Goal: Transaction & Acquisition: Purchase product/service

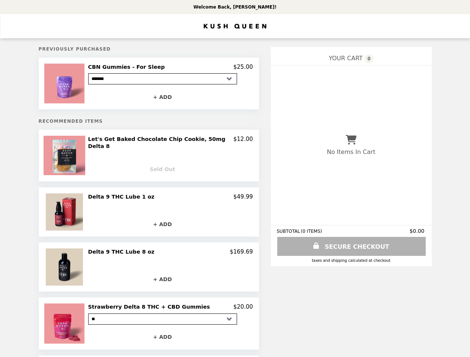
click at [74, 84] on img at bounding box center [65, 84] width 42 height 40
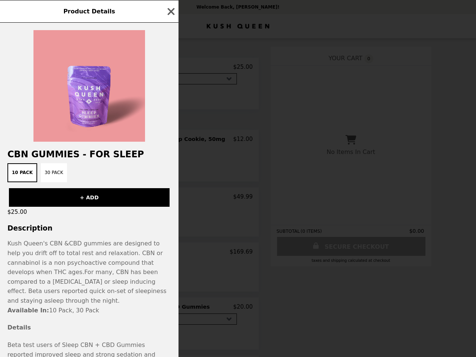
click at [170, 98] on div at bounding box center [89, 82] width 179 height 119
click at [74, 157] on h2 "CBN Gummies - For Sleep" at bounding box center [89, 154] width 179 height 10
click at [170, 142] on div "Product Details CBN Gummies - For Sleep 10 Pack 30 Pack + ADD $25.00 Descriptio…" at bounding box center [238, 178] width 476 height 357
click at [170, 169] on div "Product Details CBN Gummies - For Sleep 10 Pack 30 Pack + ADD $25.00 Descriptio…" at bounding box center [238, 178] width 476 height 357
click at [74, 212] on div "$25.00" at bounding box center [89, 212] width 179 height 10
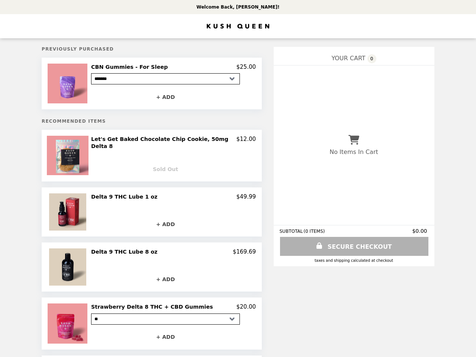
click at [170, 197] on div "Delta 9 THC Lube 1 oz $49.99" at bounding box center [173, 197] width 165 height 7
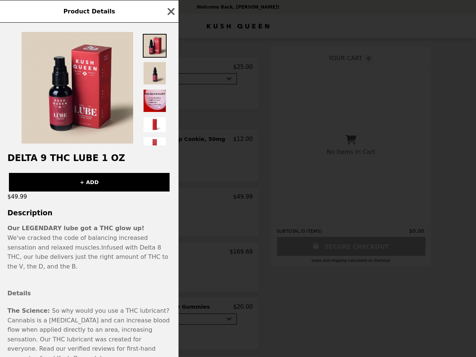
click at [170, 224] on div "Product Details Delta 9 THC Lube 1 oz + ADD $49.99 Description Our LEGENDARY lu…" at bounding box center [238, 178] width 476 height 357
click at [74, 271] on p at bounding box center [89, 276] width 164 height 10
